Goal: Task Accomplishment & Management: Manage account settings

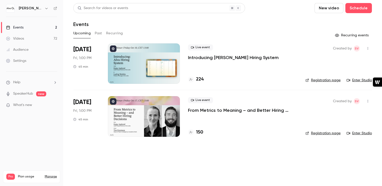
click at [320, 81] on link "Registration page" at bounding box center [322, 80] width 35 height 5
click at [370, 50] on button "button" at bounding box center [368, 48] width 8 height 8
click at [368, 49] on div at bounding box center [191, 93] width 382 height 186
click at [197, 59] on p "Introducing [PERSON_NAME] Hiring System" at bounding box center [233, 58] width 91 height 6
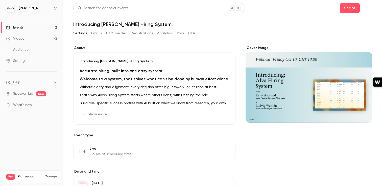
click at [369, 7] on icon "button" at bounding box center [368, 8] width 4 height 4
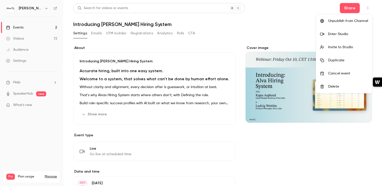
click at [278, 18] on div at bounding box center [191, 93] width 382 height 186
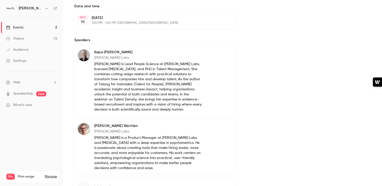
scroll to position [208, 0]
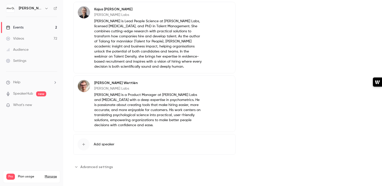
click at [95, 168] on span "Advanced settings" at bounding box center [96, 166] width 33 height 5
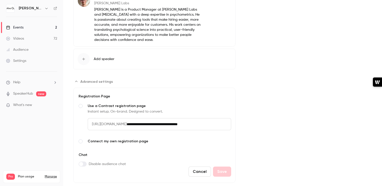
scroll to position [306, 0]
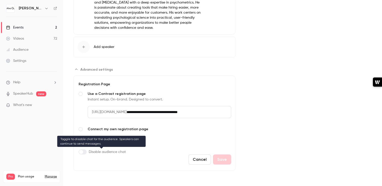
click at [85, 152] on label "Advanced settings" at bounding box center [83, 152] width 8 height 5
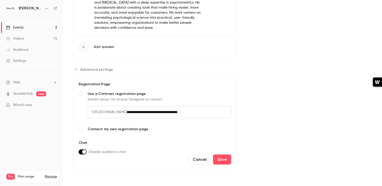
click at [80, 152] on label "Advanced settings" at bounding box center [83, 152] width 8 height 5
click at [38, 28] on link "Events 2" at bounding box center [31, 27] width 63 height 11
